Goal: Task Accomplishment & Management: Use online tool/utility

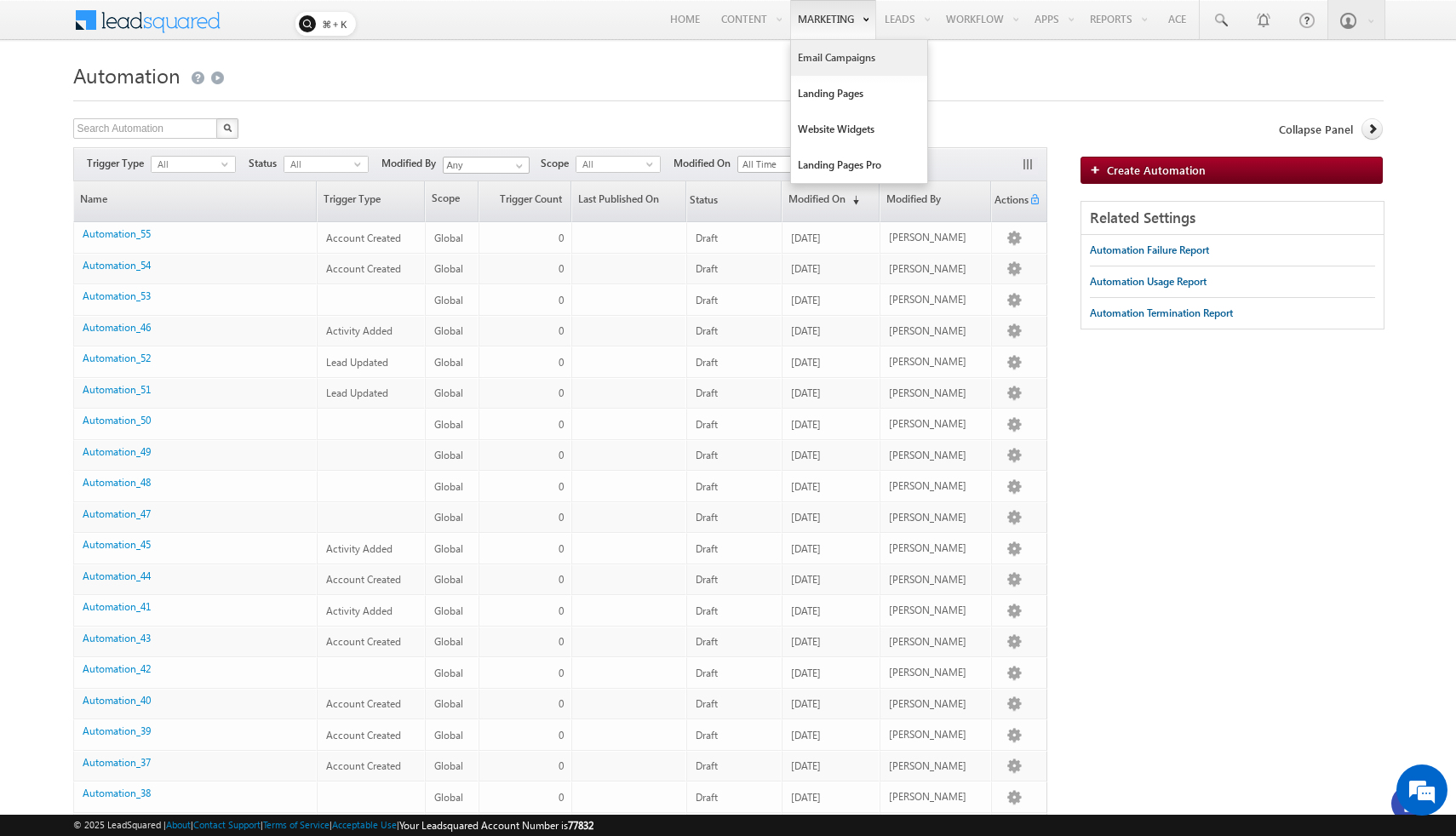
click at [726, 51] on link "Email Campaigns" at bounding box center [859, 57] width 136 height 35
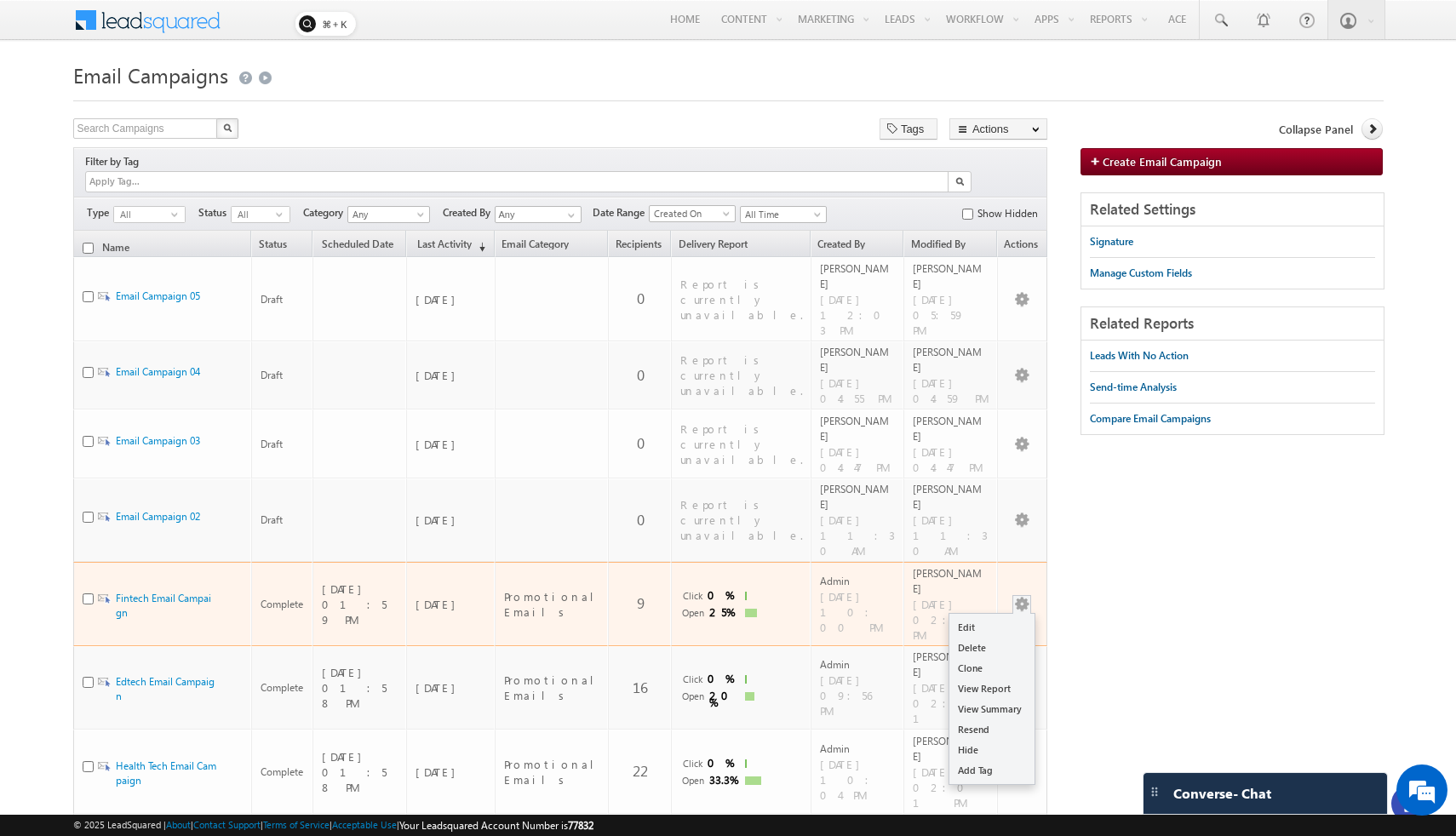
click at [1017, 595] on button "button" at bounding box center [1021, 604] width 17 height 17
click at [181, 592] on link "Fintech Email Campaign" at bounding box center [164, 605] width 95 height 27
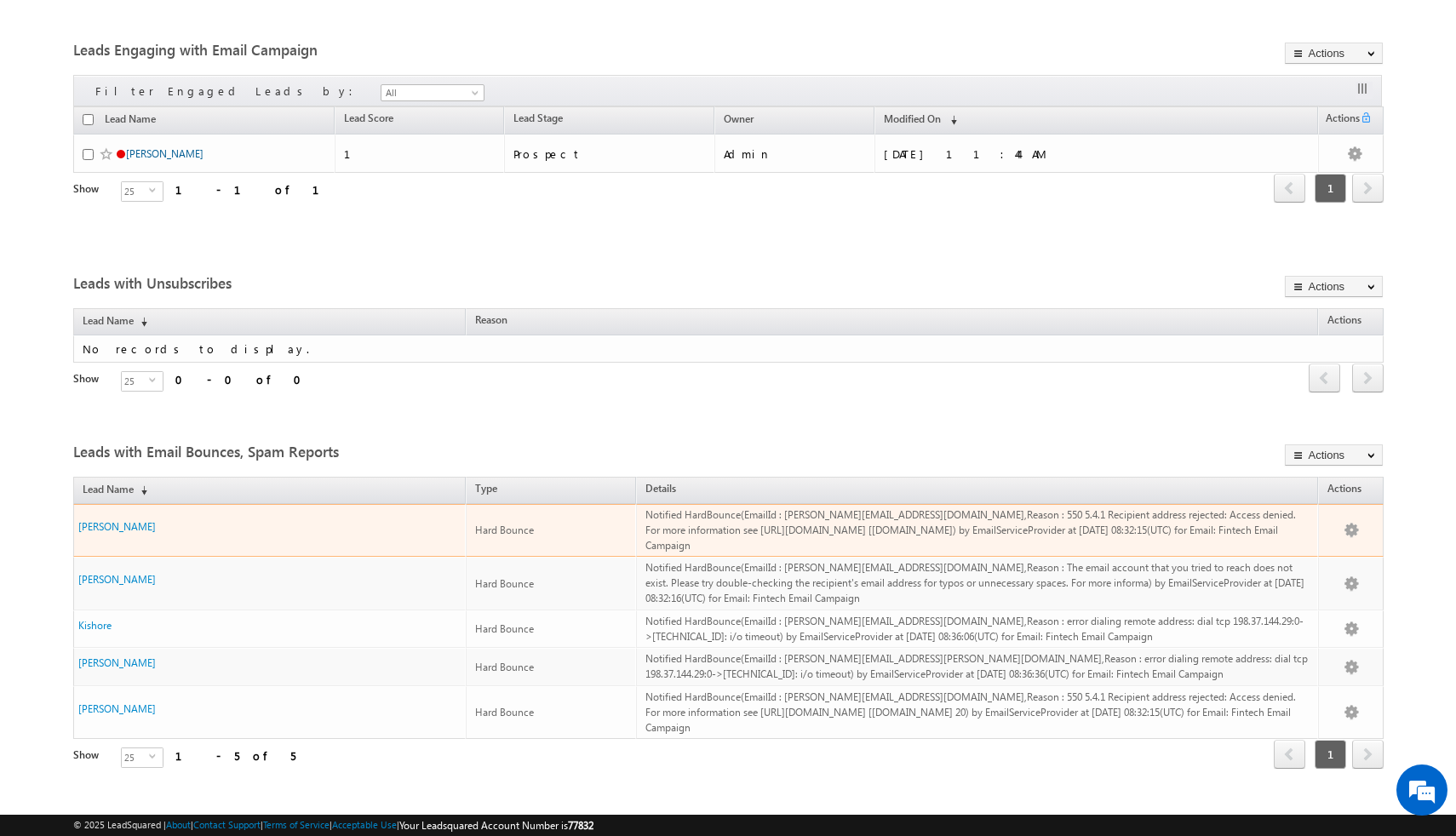
scroll to position [536, 0]
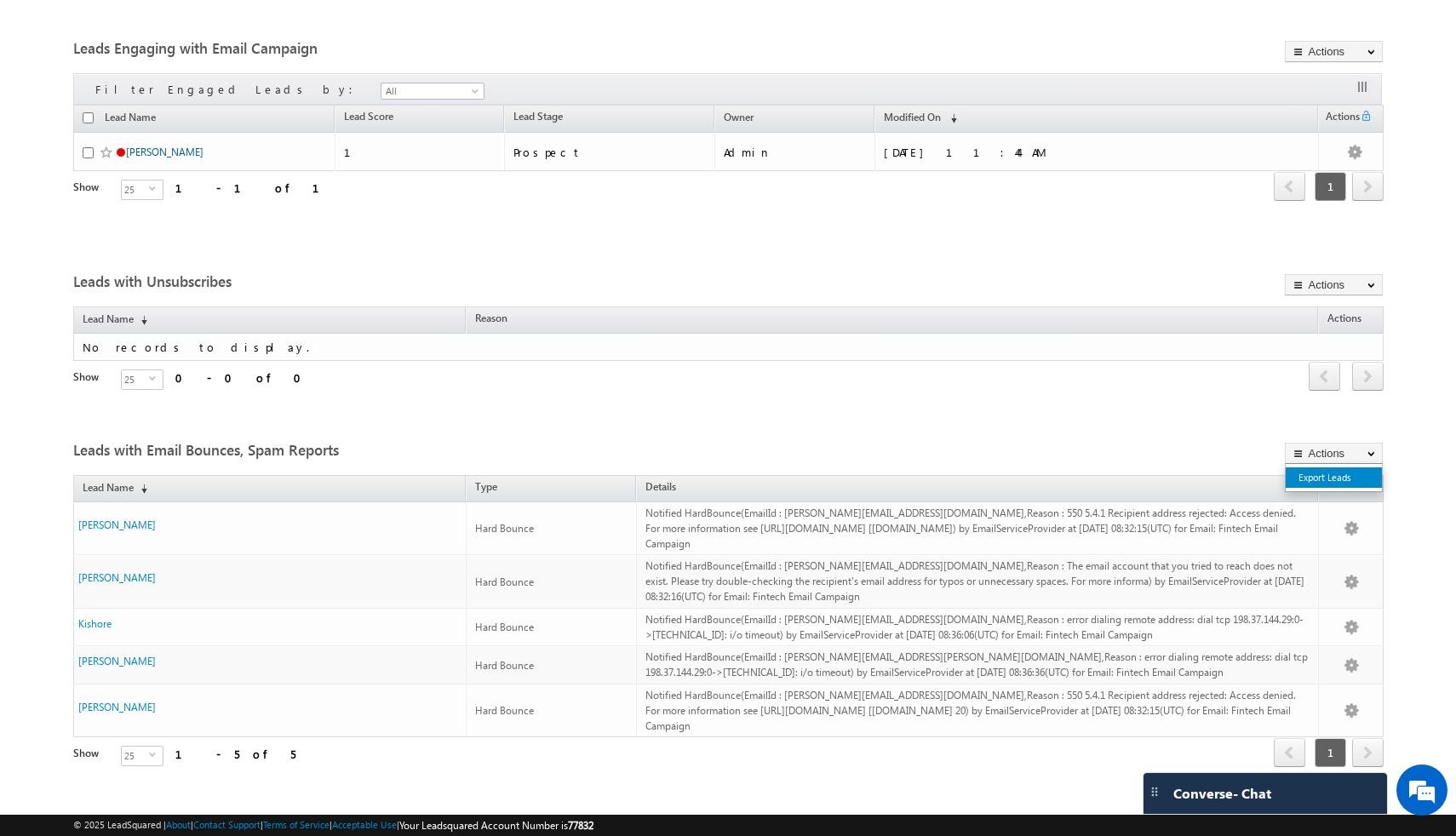
click at [1318, 480] on link "Export Leads" at bounding box center [1333, 478] width 96 height 21
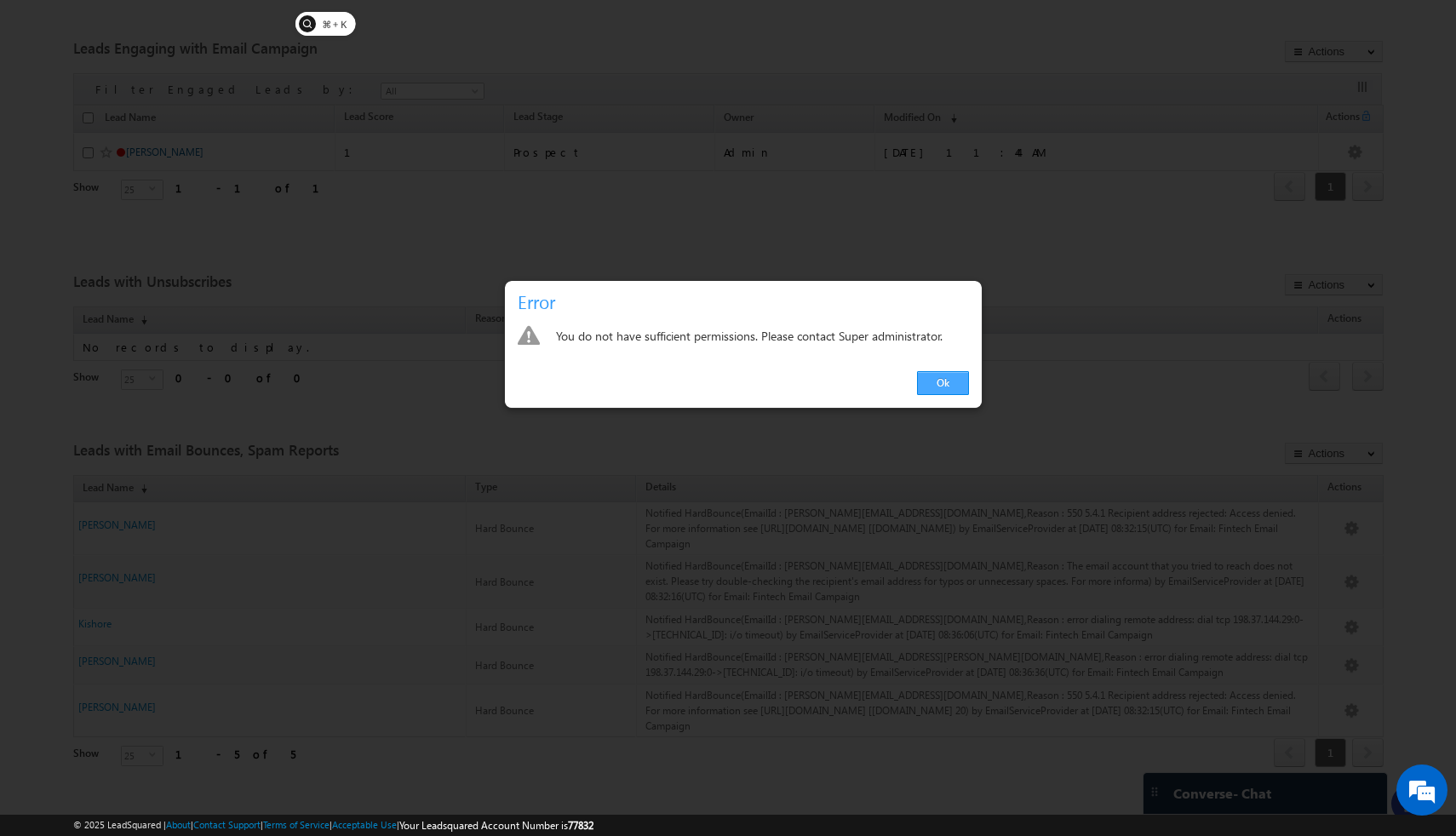
click at [954, 379] on link "Ok" at bounding box center [943, 383] width 52 height 24
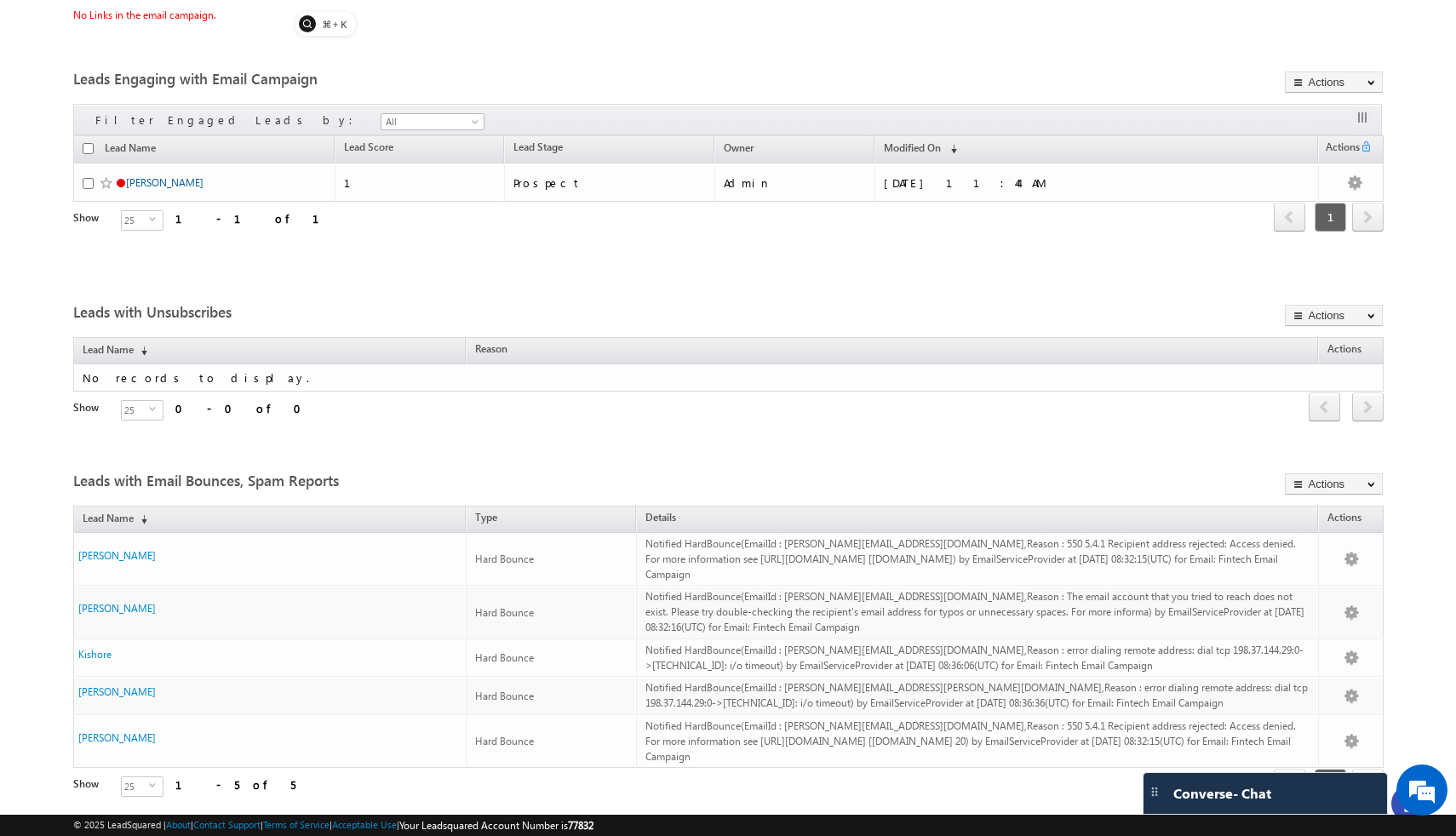
scroll to position [470, 0]
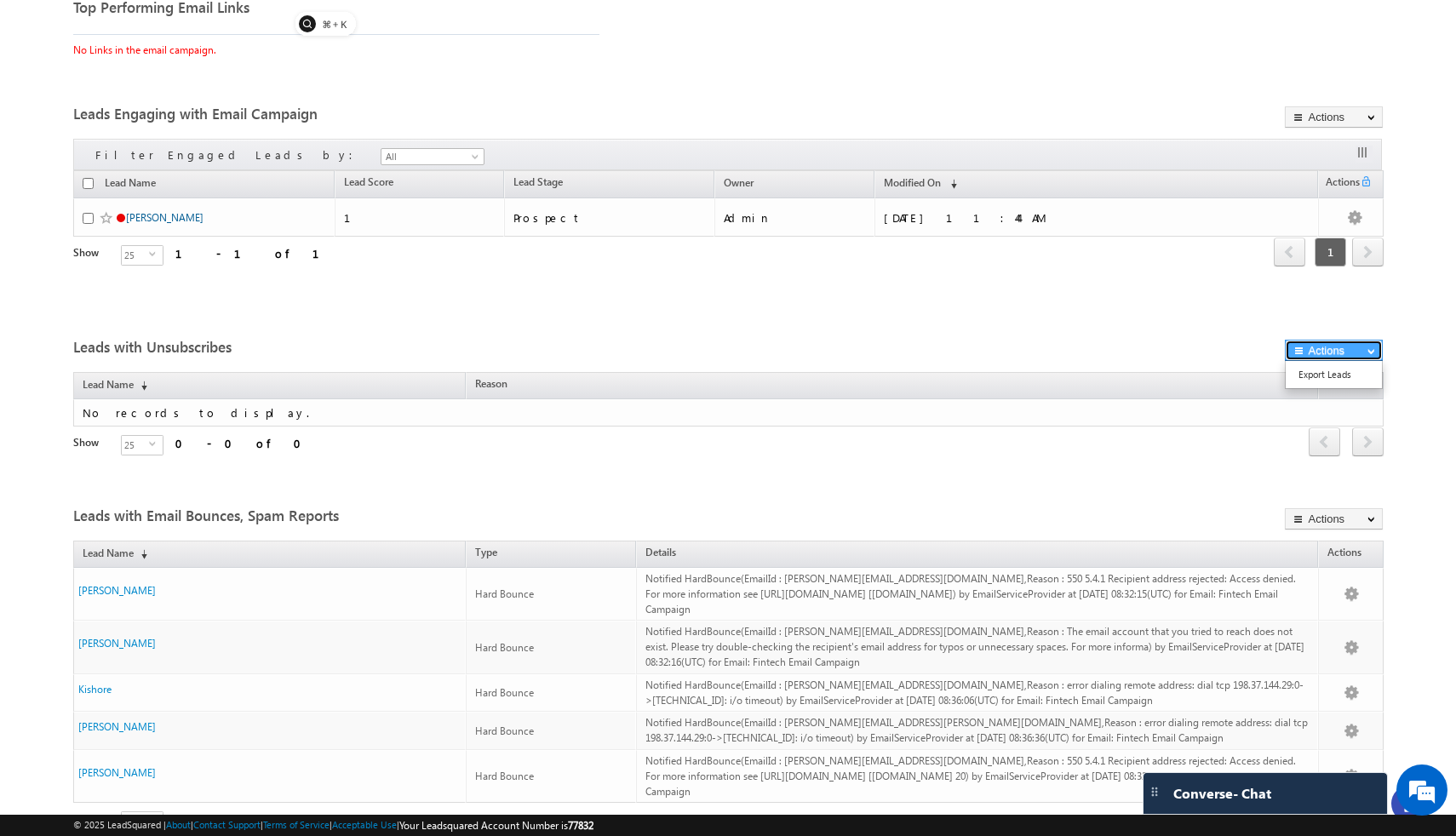
click at [1307, 350] on span "button" at bounding box center [1300, 350] width 16 height 10
click at [1314, 376] on link "Export Leads" at bounding box center [1333, 375] width 96 height 21
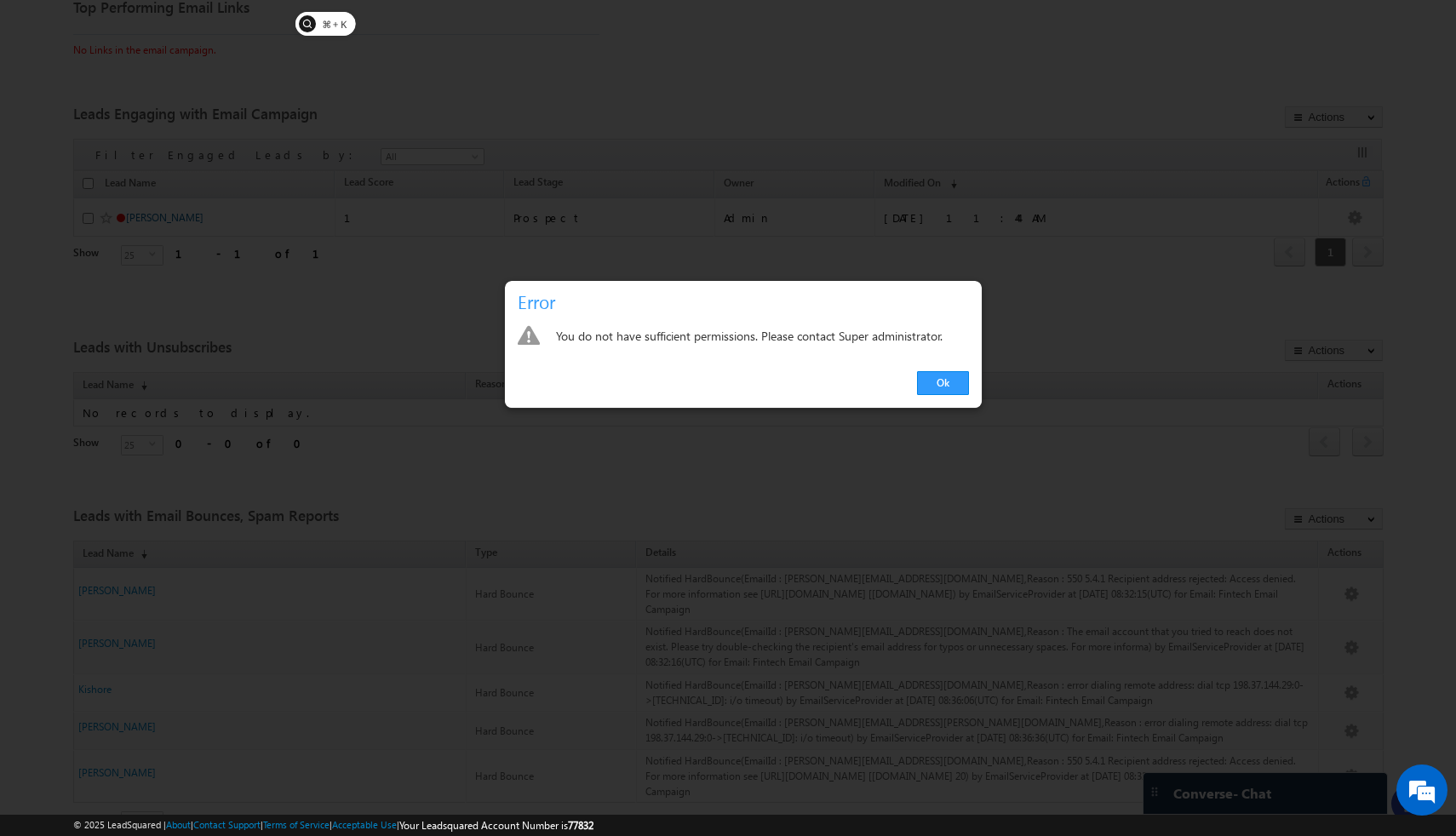
scroll to position [0, 0]
click at [957, 380] on link "Ok" at bounding box center [943, 383] width 52 height 24
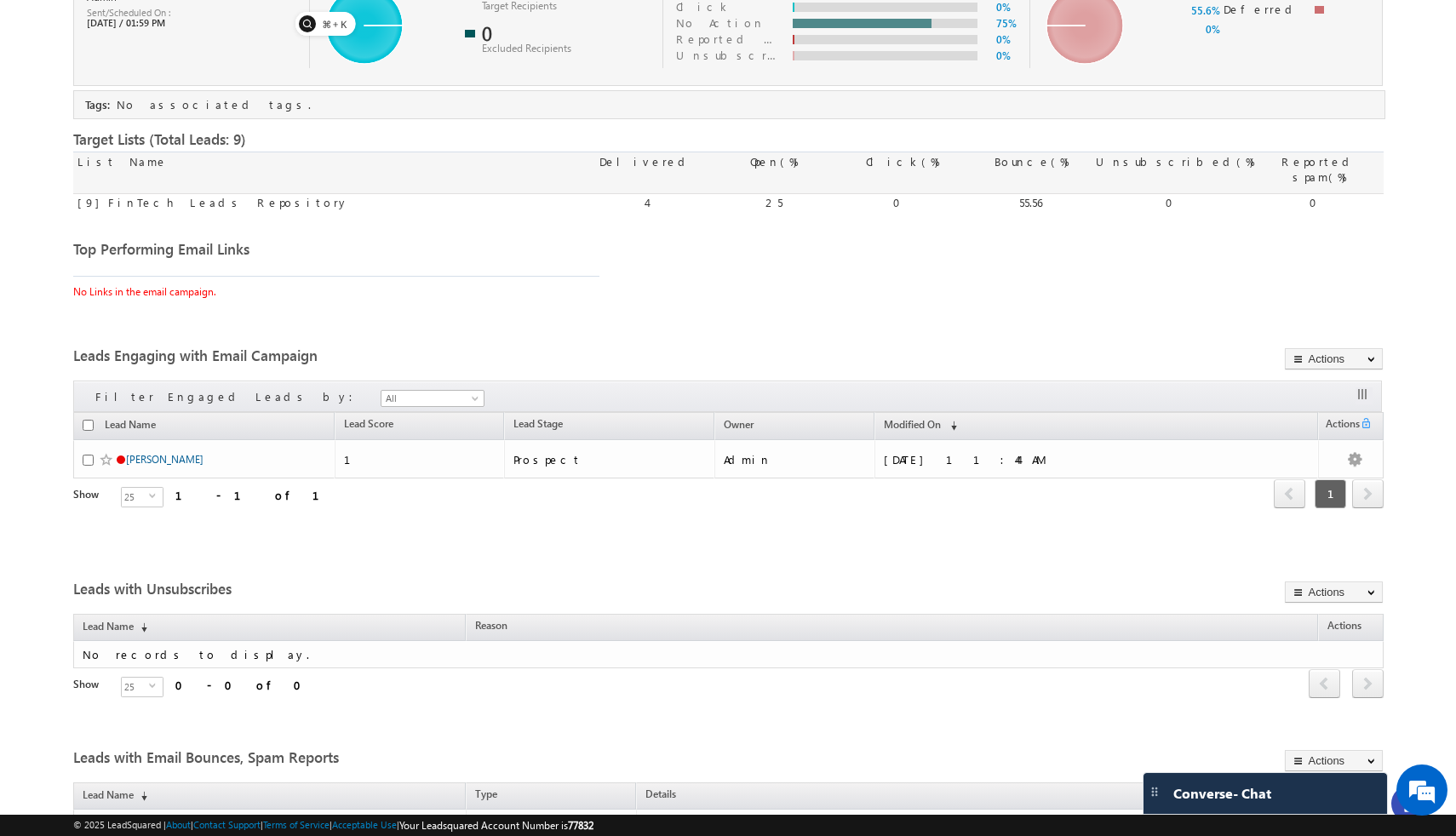
scroll to position [196, 0]
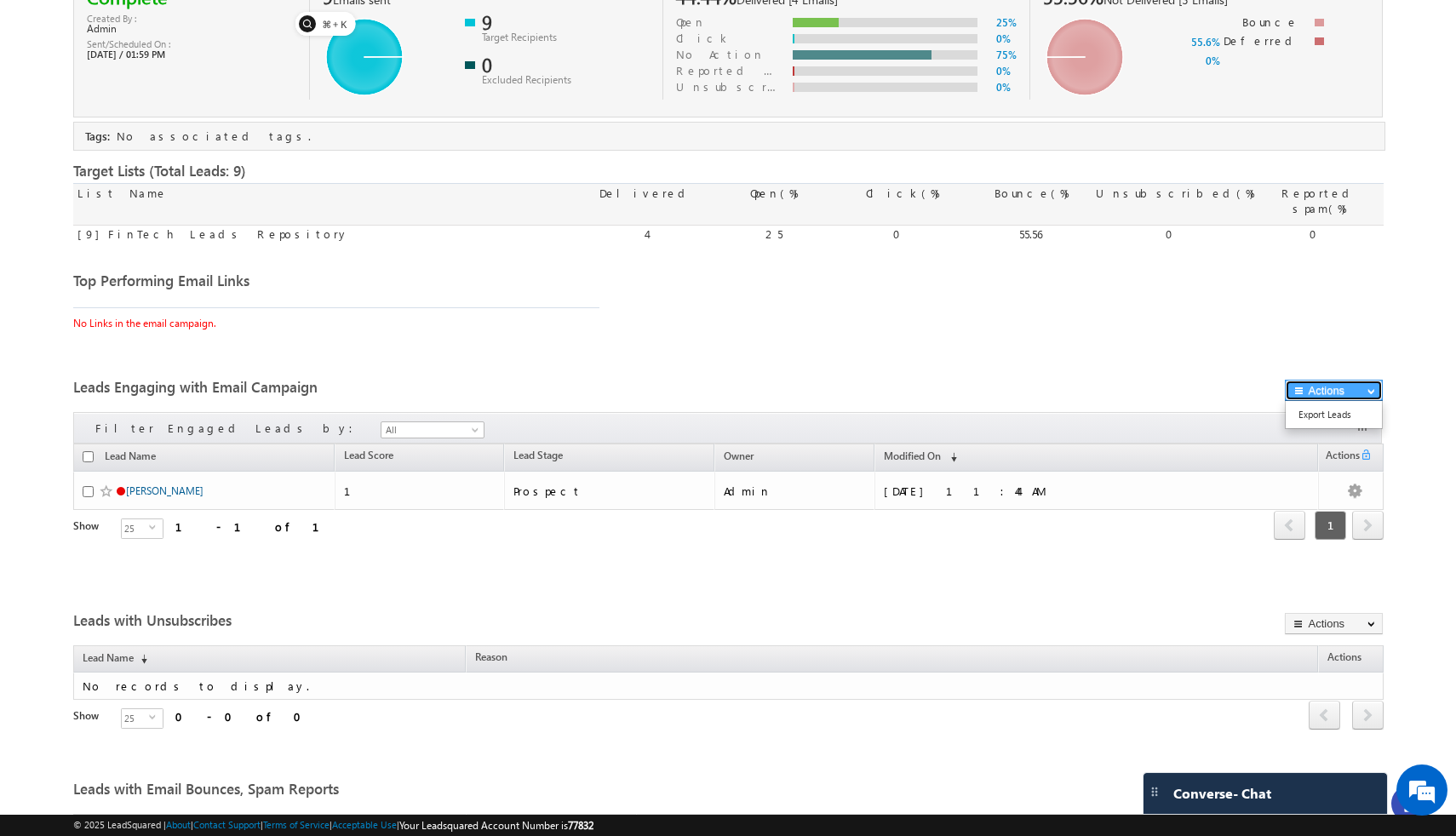
click at [1368, 394] on button "Actions" at bounding box center [1333, 390] width 98 height 22
click at [1351, 408] on link "Export Leads" at bounding box center [1333, 415] width 96 height 21
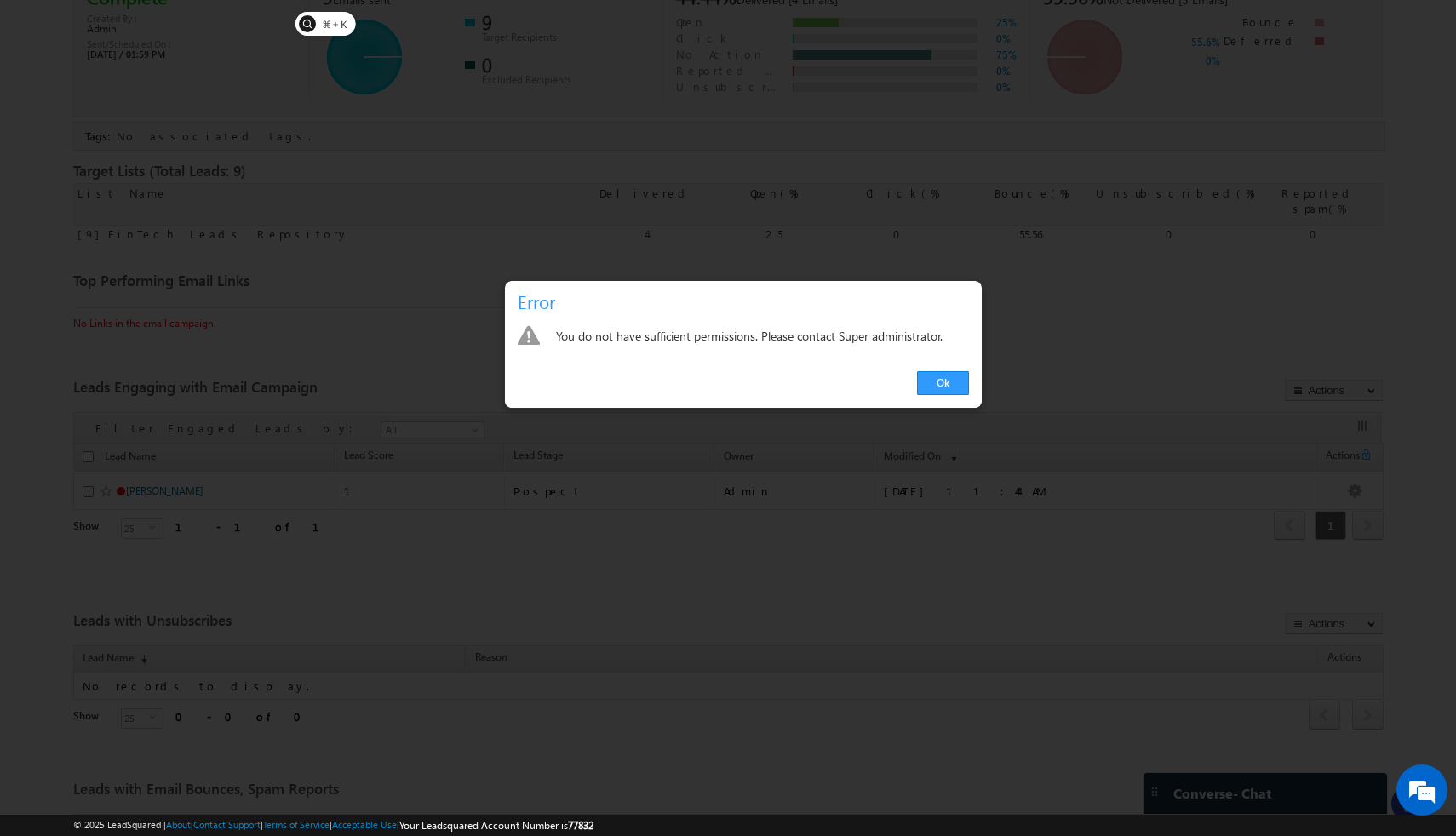
click at [914, 389] on div "Ok" at bounding box center [743, 383] width 477 height 48
click at [945, 387] on link "Ok" at bounding box center [943, 383] width 52 height 24
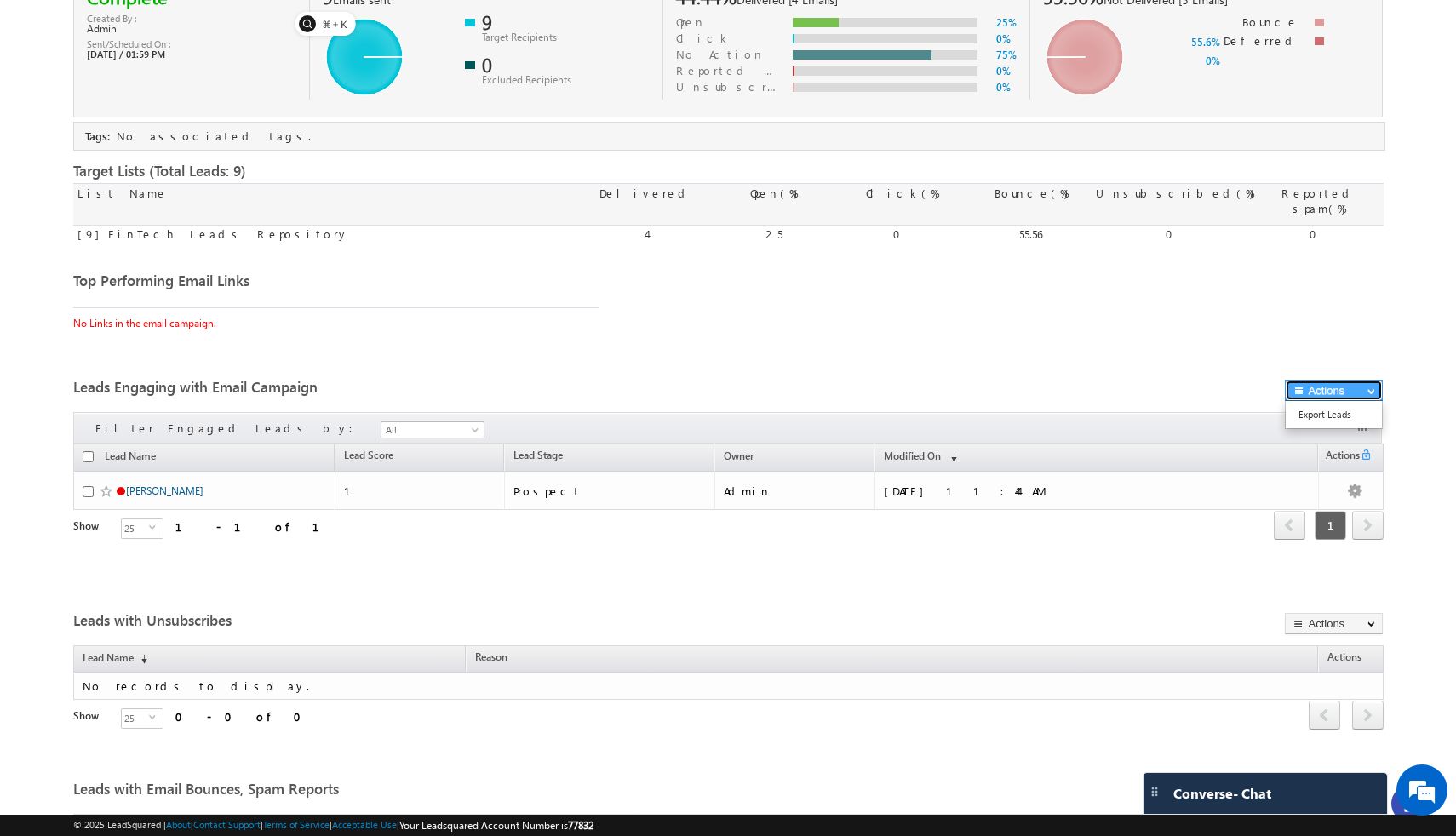
click at [1322, 394] on button "Actions" at bounding box center [1333, 390] width 98 height 22
click at [1321, 418] on link "Export Leads" at bounding box center [1333, 415] width 96 height 21
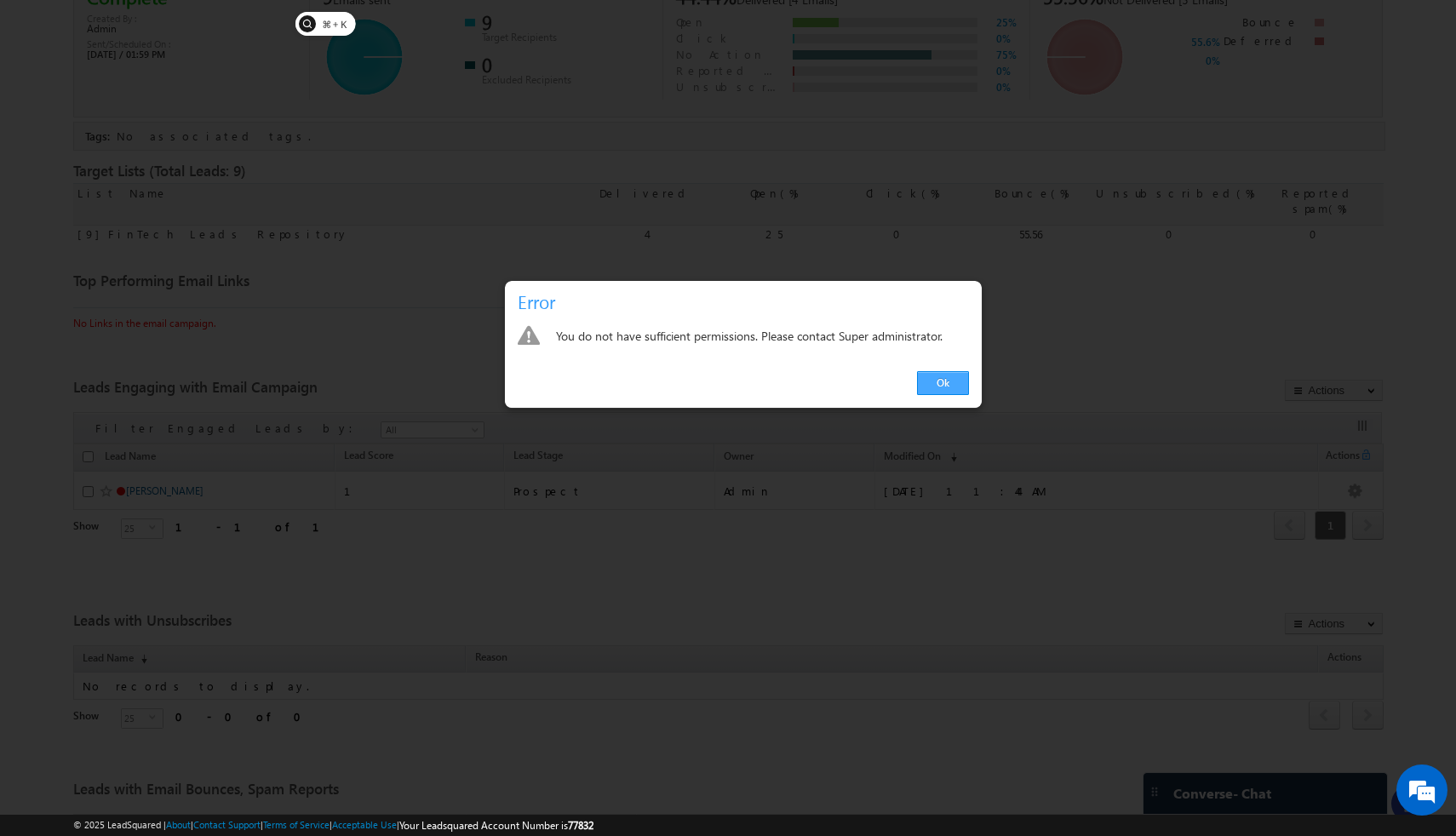
click at [944, 389] on link "Ok" at bounding box center [943, 383] width 52 height 24
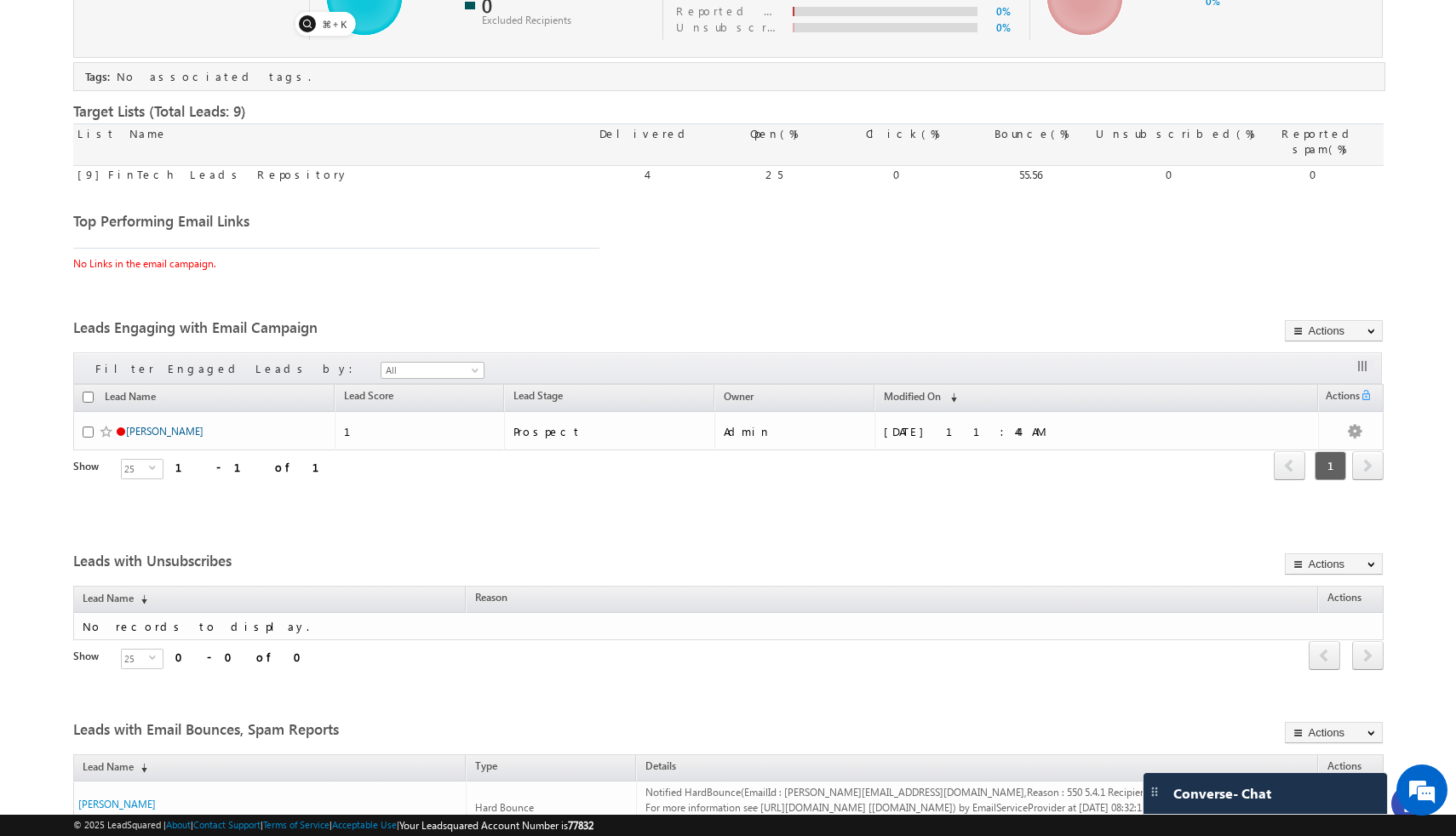
scroll to position [0, 0]
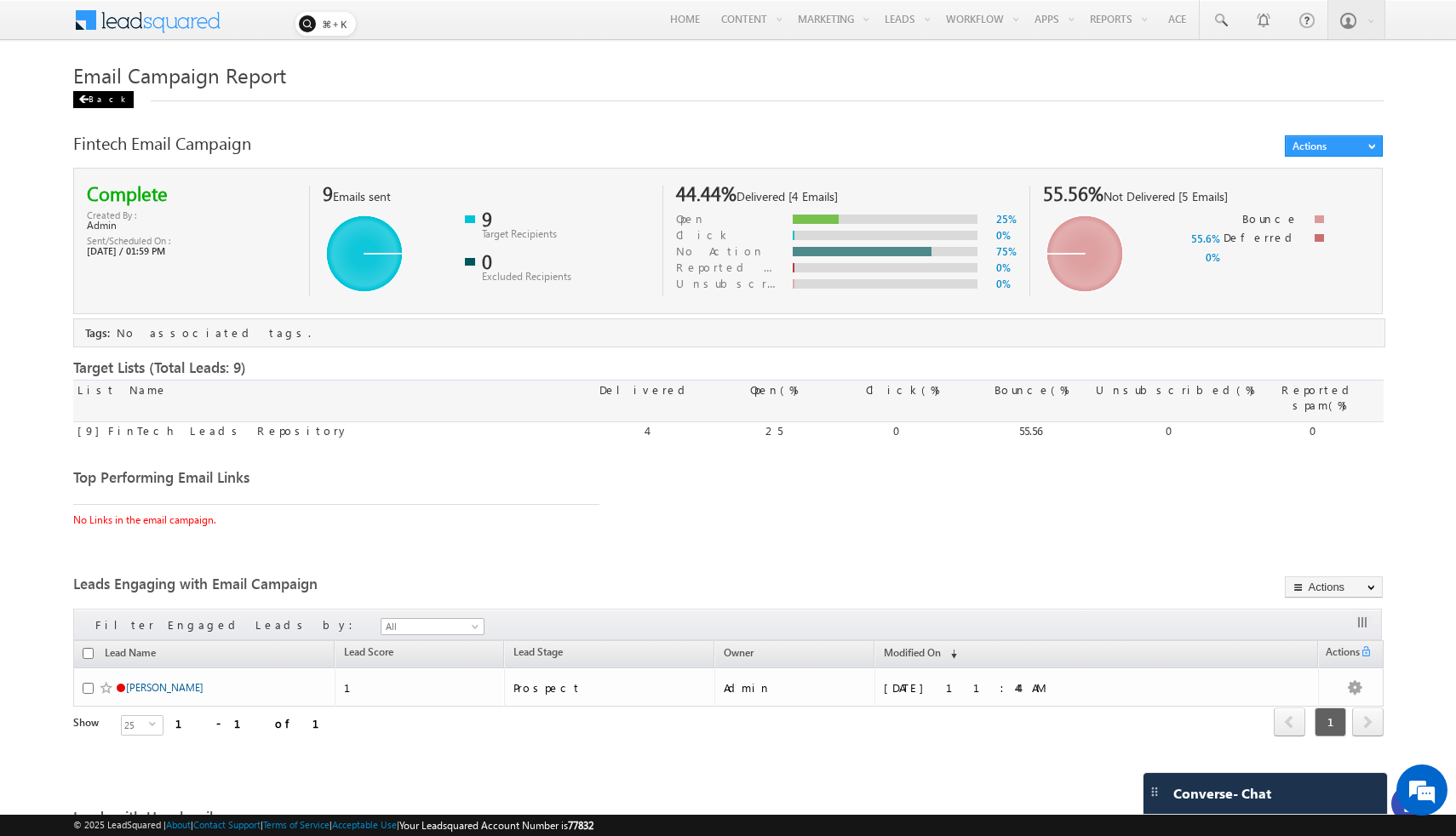
click at [95, 105] on div "Back" at bounding box center [104, 100] width 61 height 17
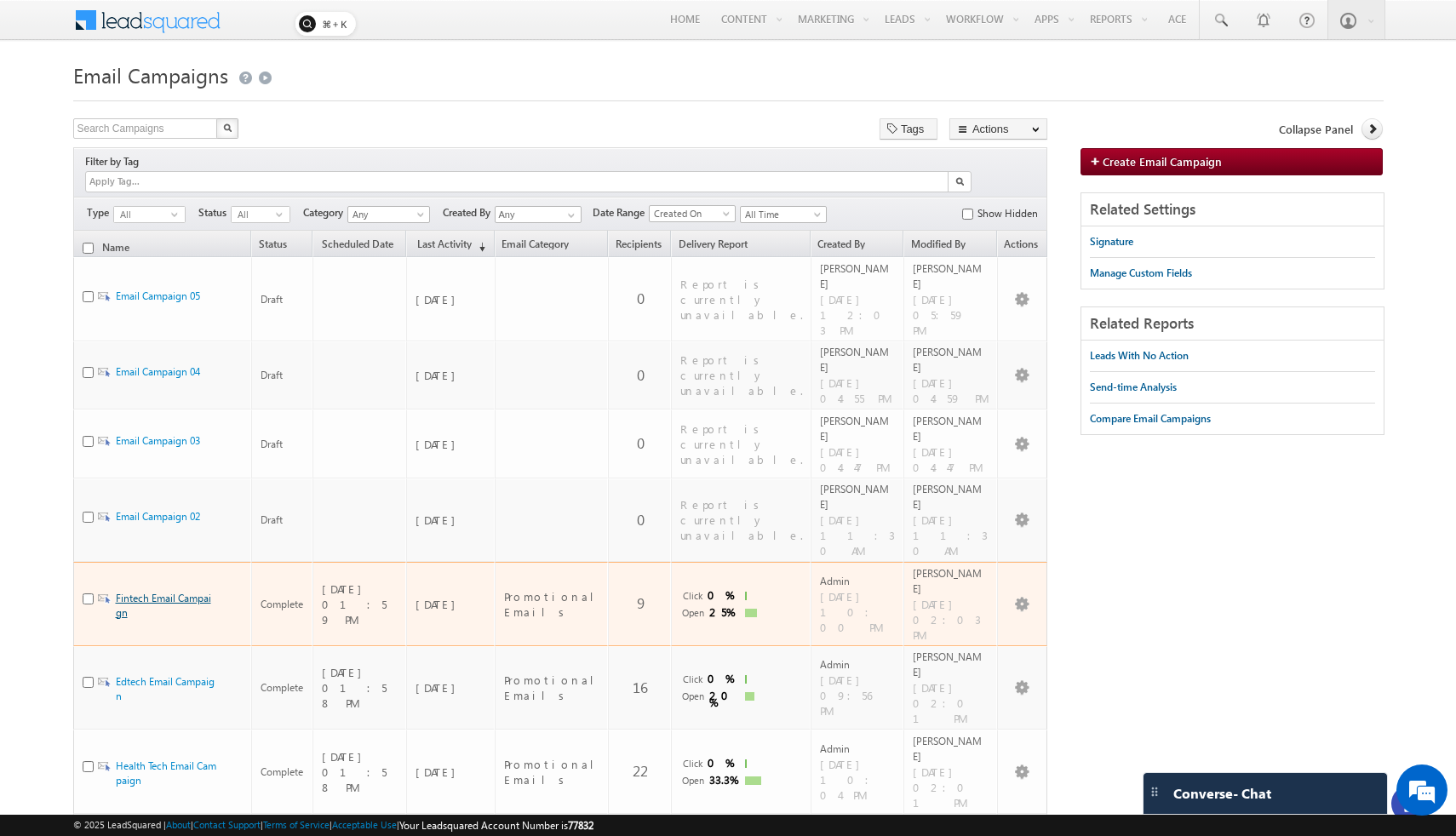
click at [178, 592] on link "Fintech Email Campaign" at bounding box center [164, 605] width 95 height 27
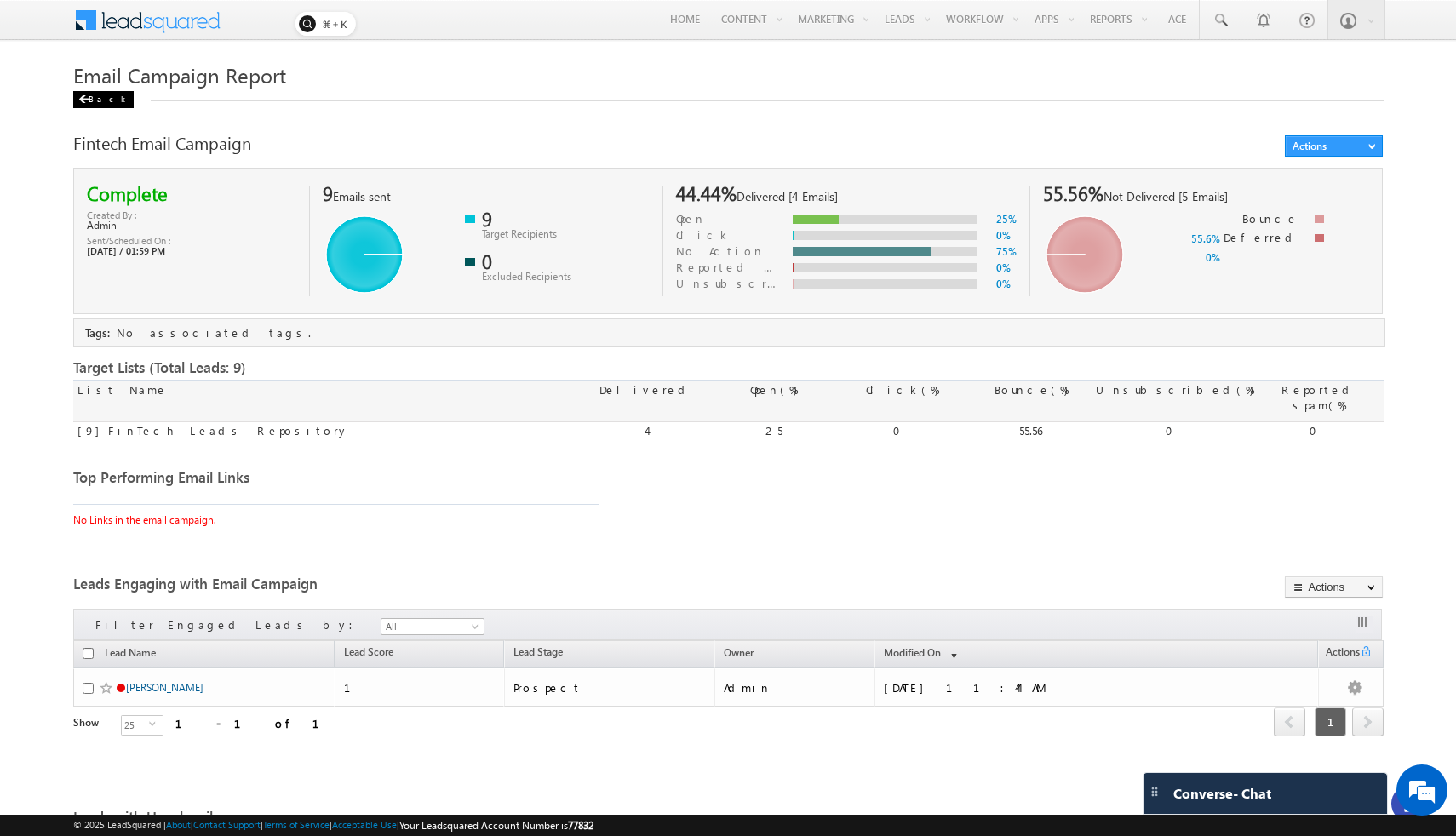
click at [95, 103] on div "Back" at bounding box center [104, 100] width 61 height 17
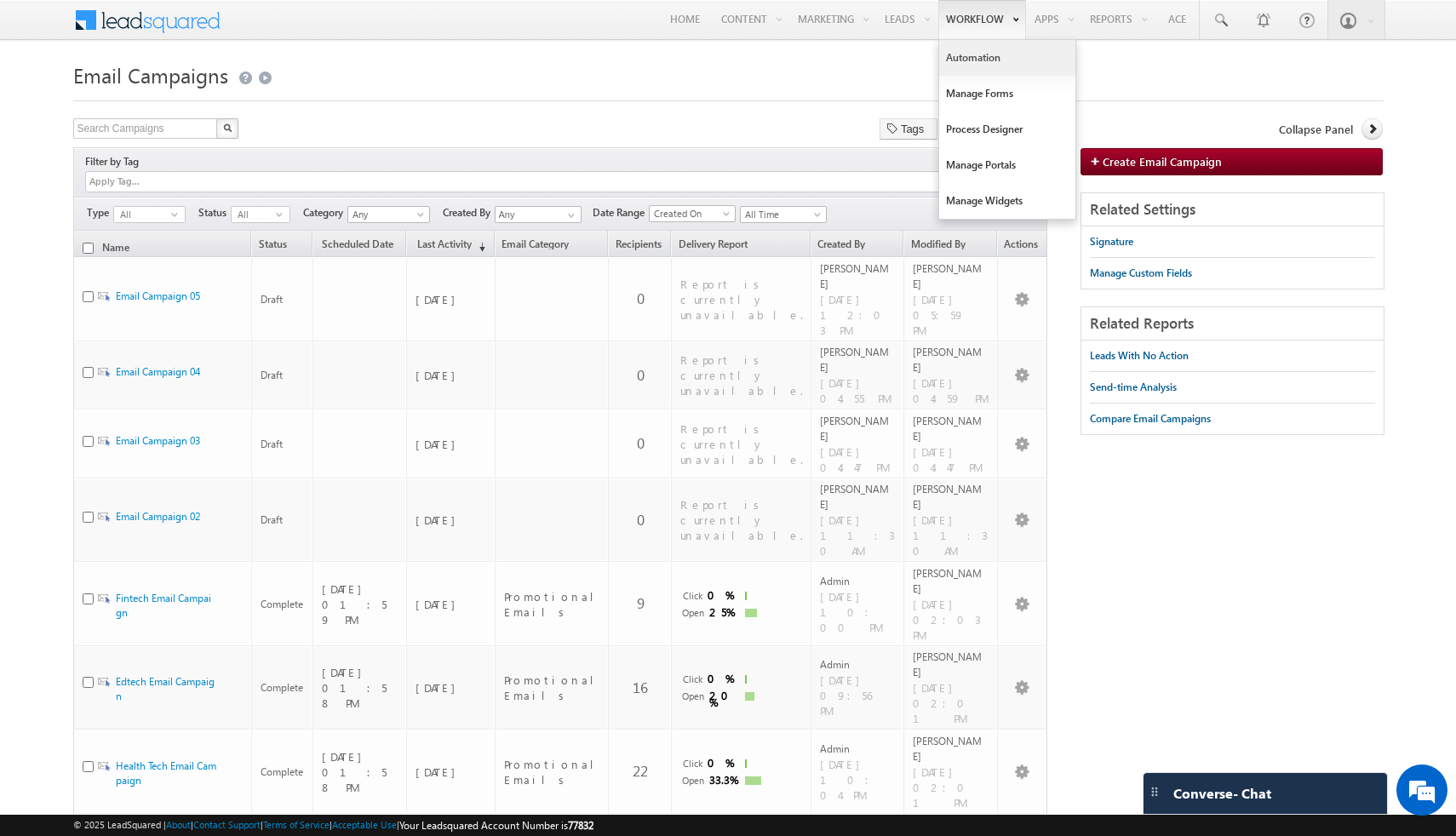
click at [987, 61] on link "Automation" at bounding box center [1007, 57] width 136 height 35
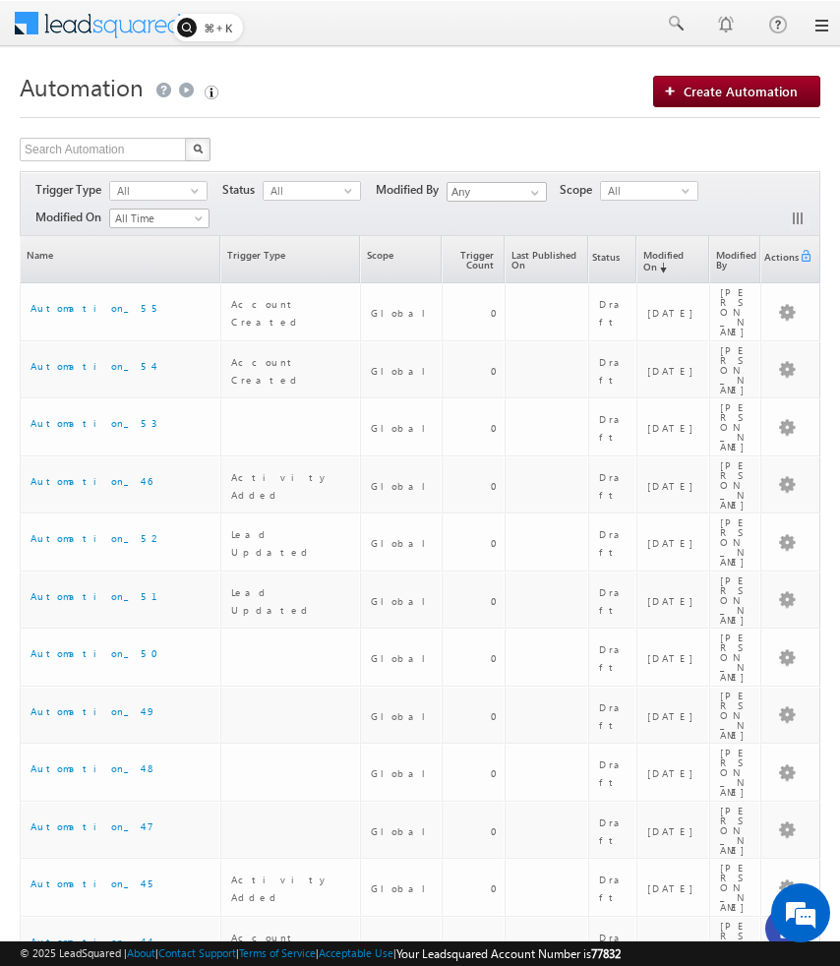
click at [447, 139] on div "Search Automation X 77 results found Actions Select rows to see actions Actions…" at bounding box center [420, 152] width 801 height 29
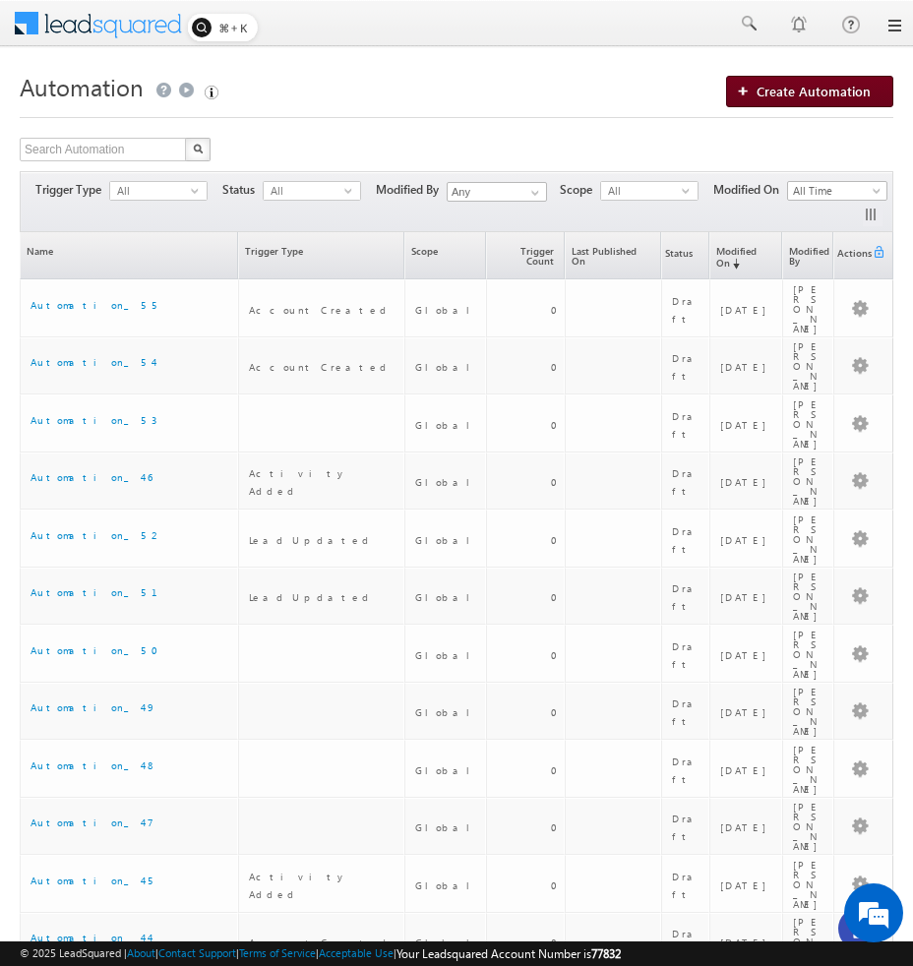
click at [847, 97] on span "Create Automation" at bounding box center [813, 91] width 114 height 17
